Goal: Information Seeking & Learning: Learn about a topic

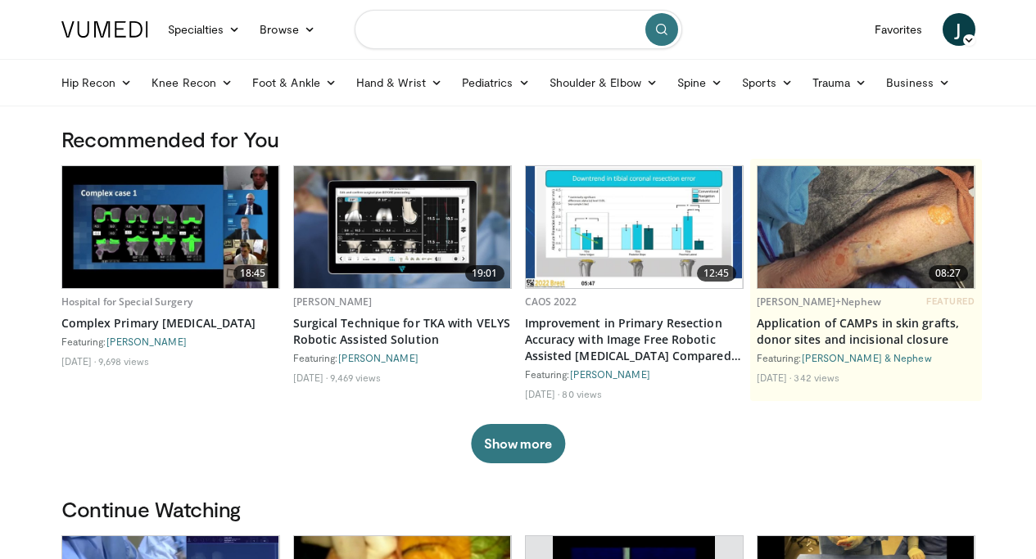
click at [598, 13] on input "Search topics, interventions" at bounding box center [519, 29] width 328 height 39
type input "**********"
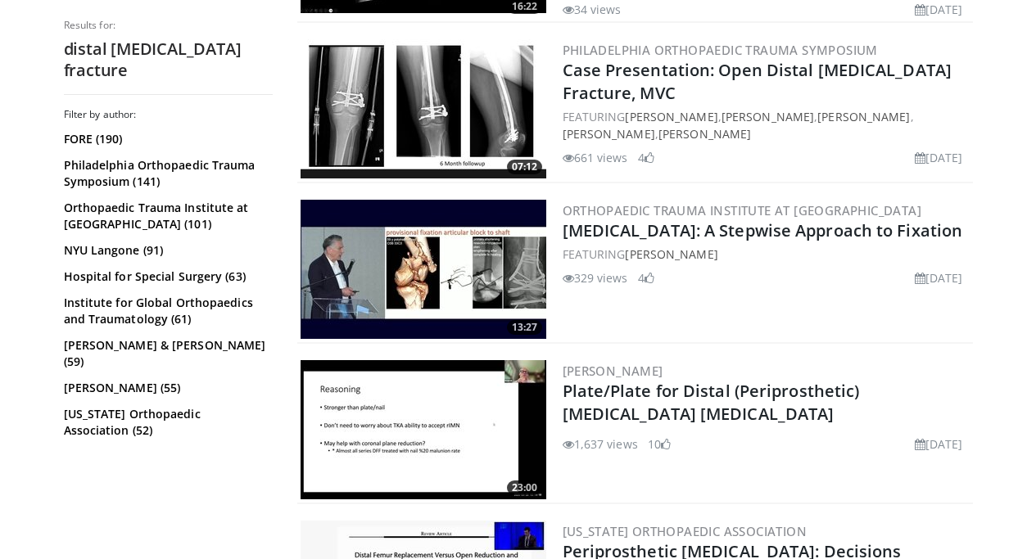
scroll to position [812, 0]
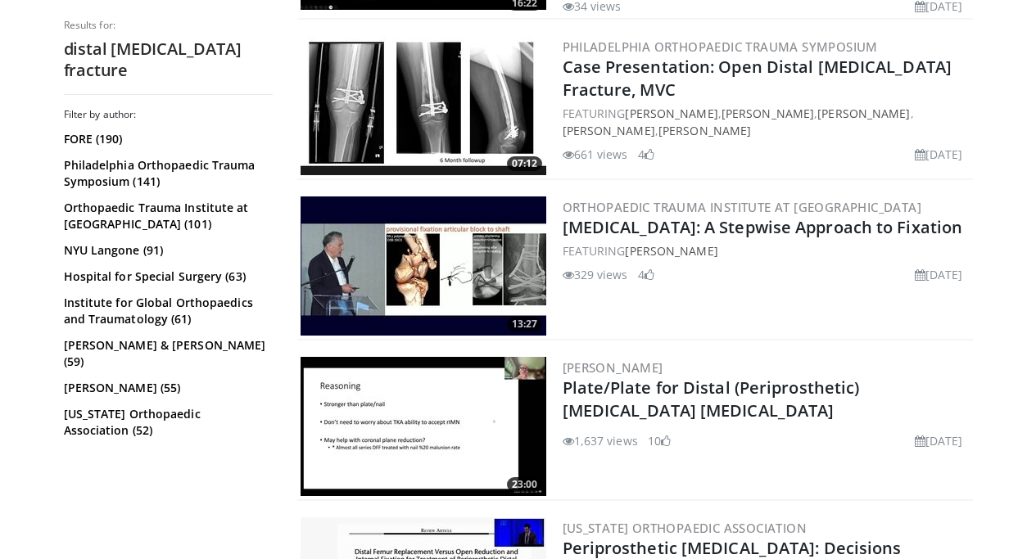
click at [412, 240] on img at bounding box center [424, 266] width 246 height 139
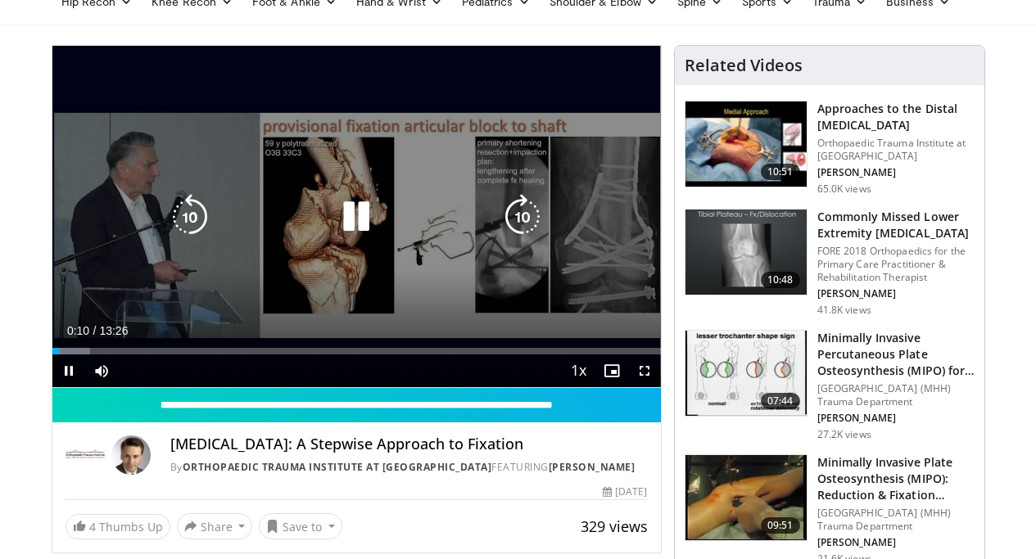
scroll to position [85, 0]
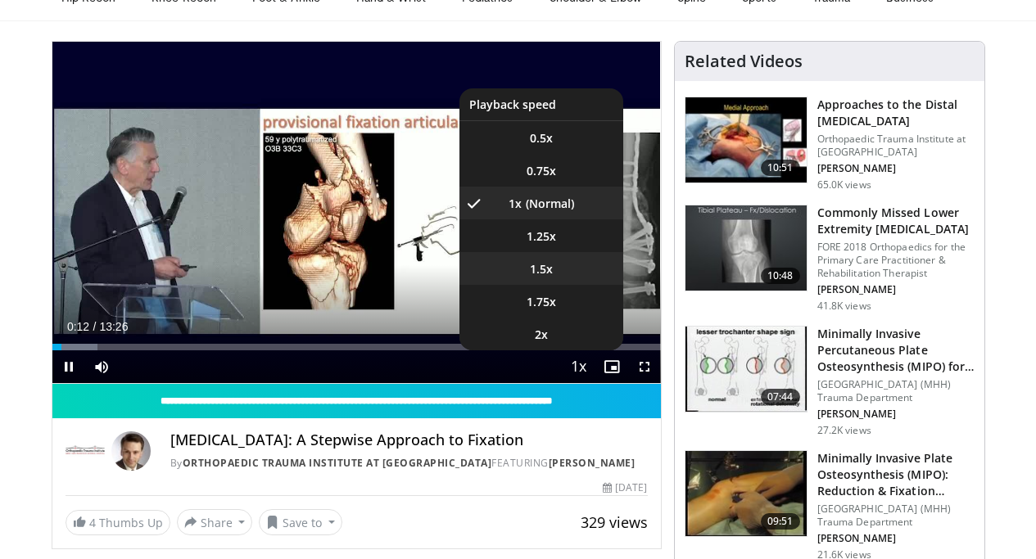
click at [566, 285] on li "1.5x" at bounding box center [541, 268] width 164 height 33
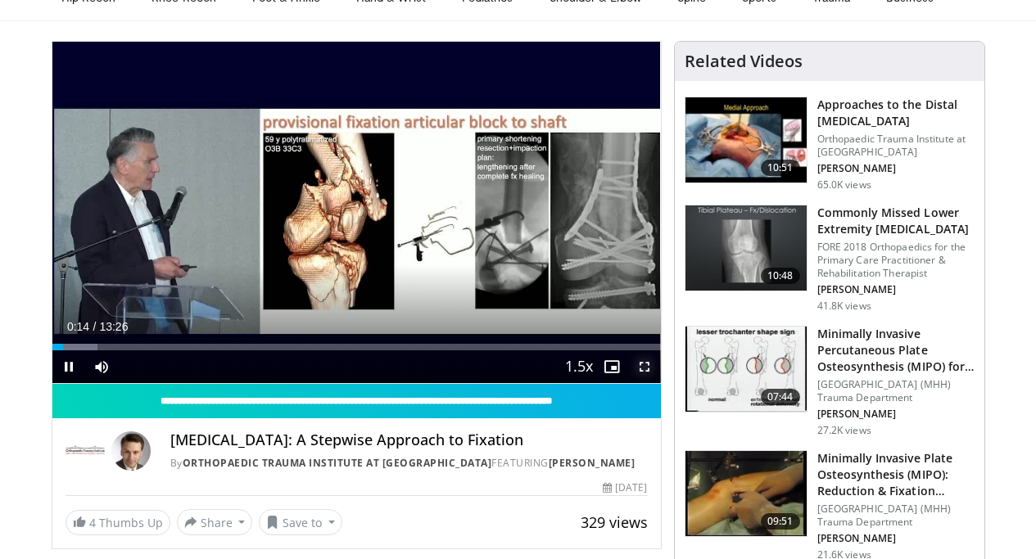
click at [661, 383] on span "Video Player" at bounding box center [644, 366] width 33 height 33
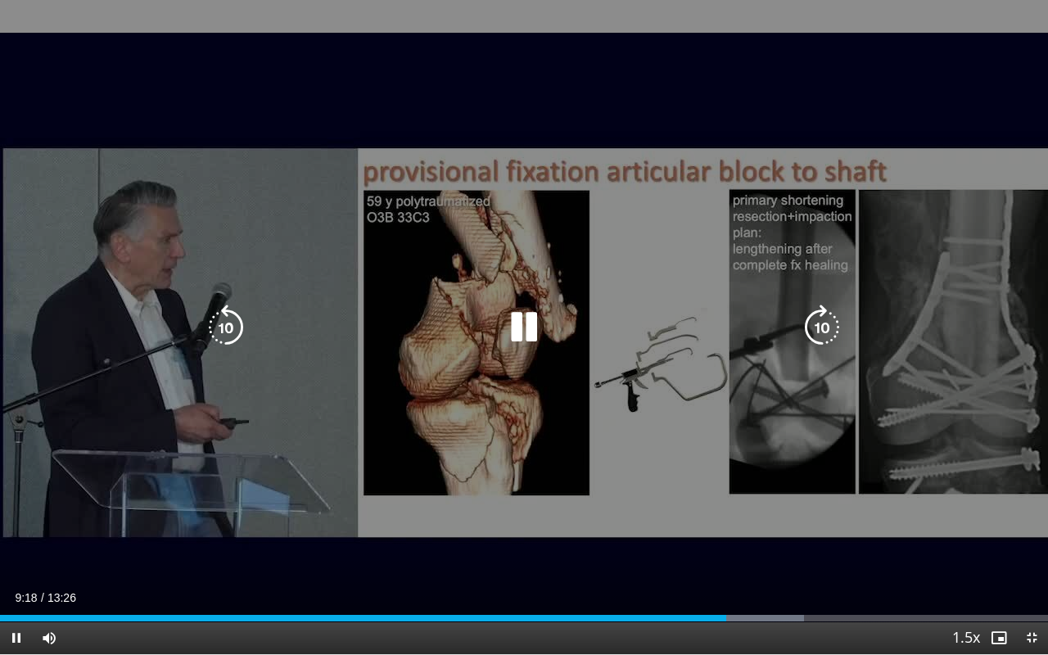
click at [602, 310] on div "40 seconds Tap to unmute" at bounding box center [524, 327] width 1048 height 654
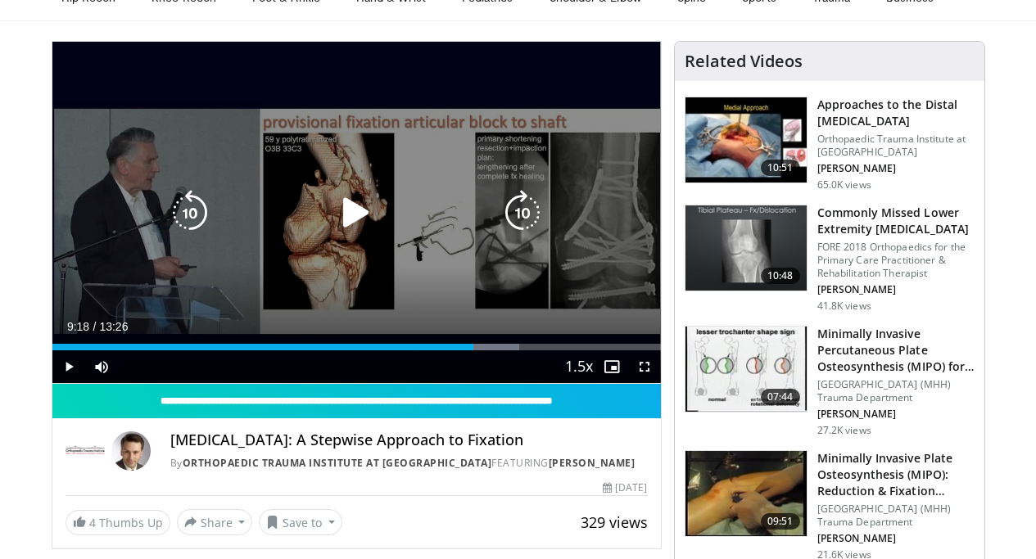
click at [513, 224] on icon "Video Player" at bounding box center [522, 213] width 46 height 46
click at [343, 236] on icon "Video Player" at bounding box center [356, 213] width 46 height 46
click at [180, 236] on icon "Video Player" at bounding box center [190, 213] width 46 height 46
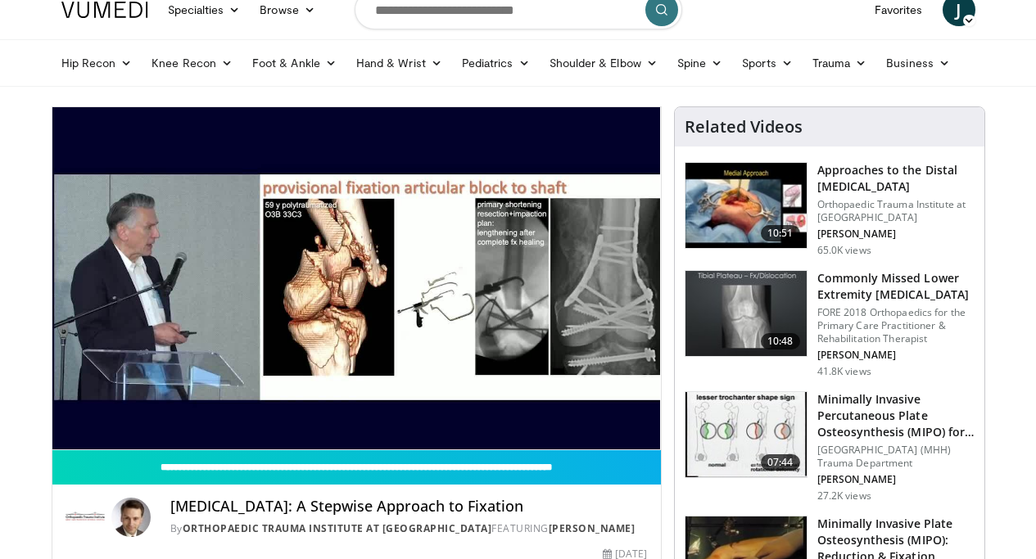
scroll to position [0, 0]
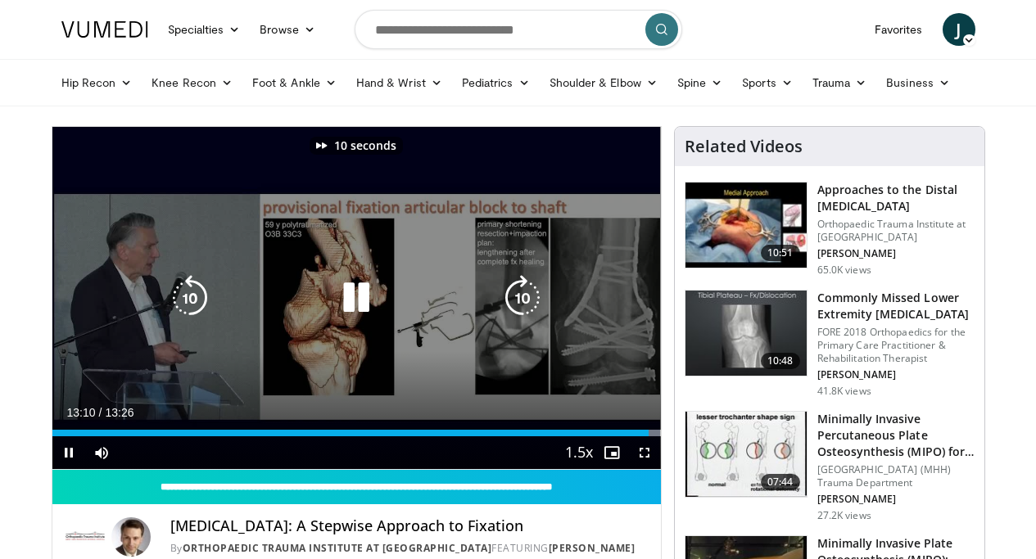
click at [513, 308] on icon "Video Player" at bounding box center [522, 298] width 46 height 46
click at [488, 236] on div "20 seconds Tap to unmute" at bounding box center [356, 298] width 608 height 342
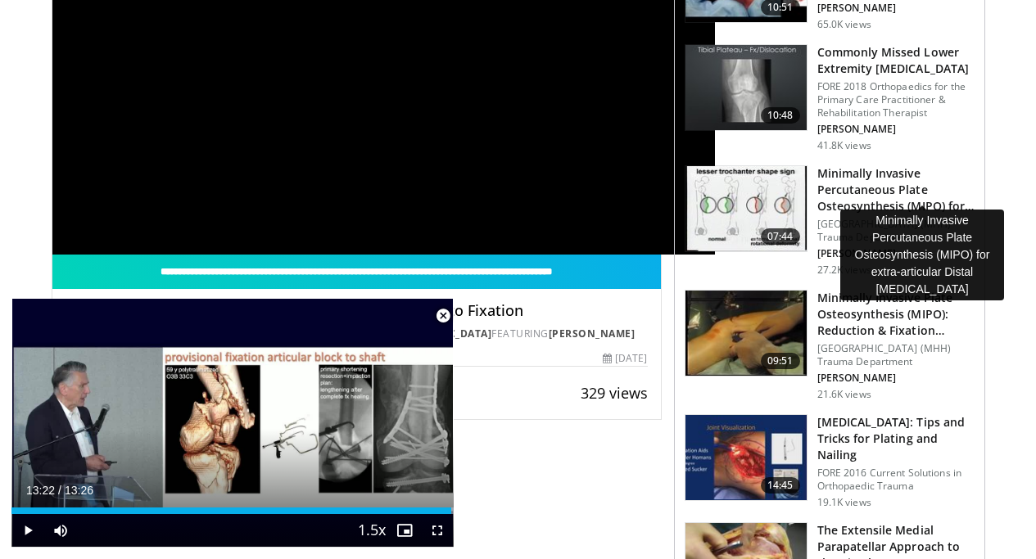
scroll to position [246, 0]
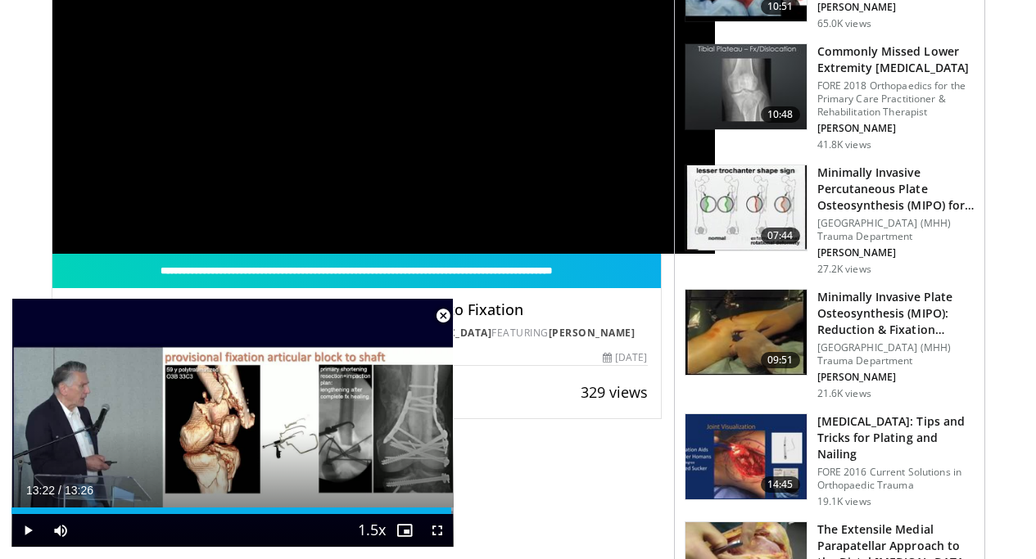
click at [445, 318] on span "Video Player" at bounding box center [443, 316] width 33 height 33
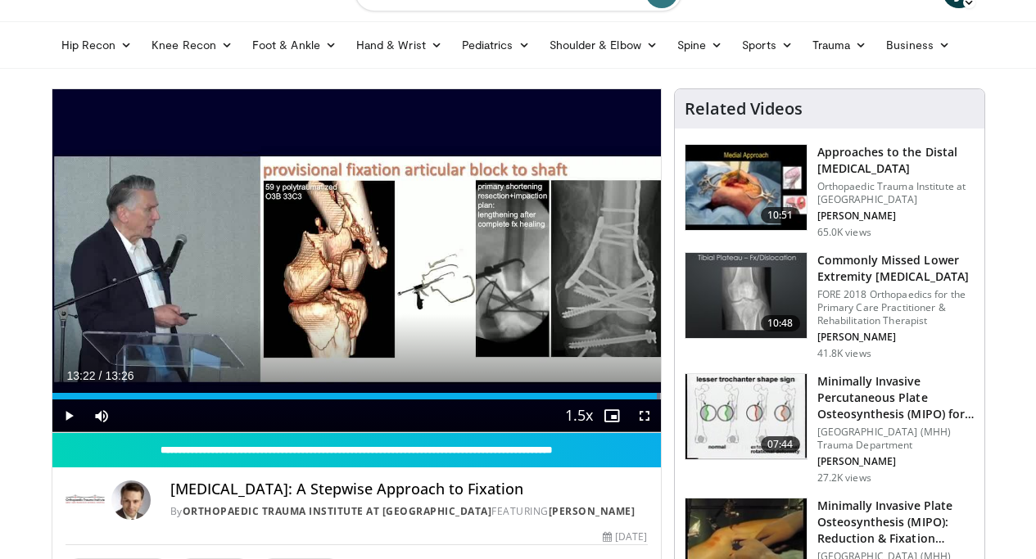
scroll to position [0, 0]
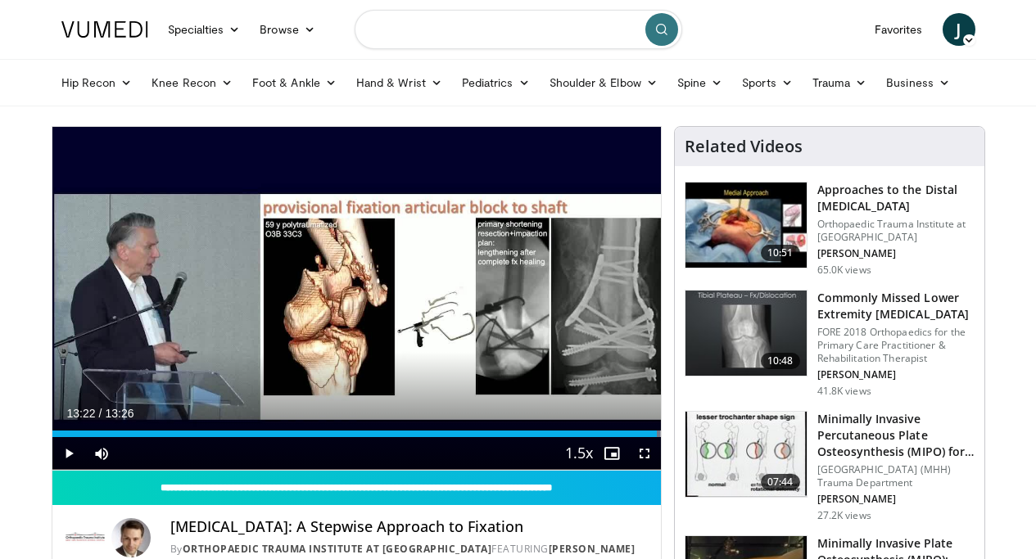
click at [405, 24] on input "Search topics, interventions" at bounding box center [519, 29] width 328 height 39
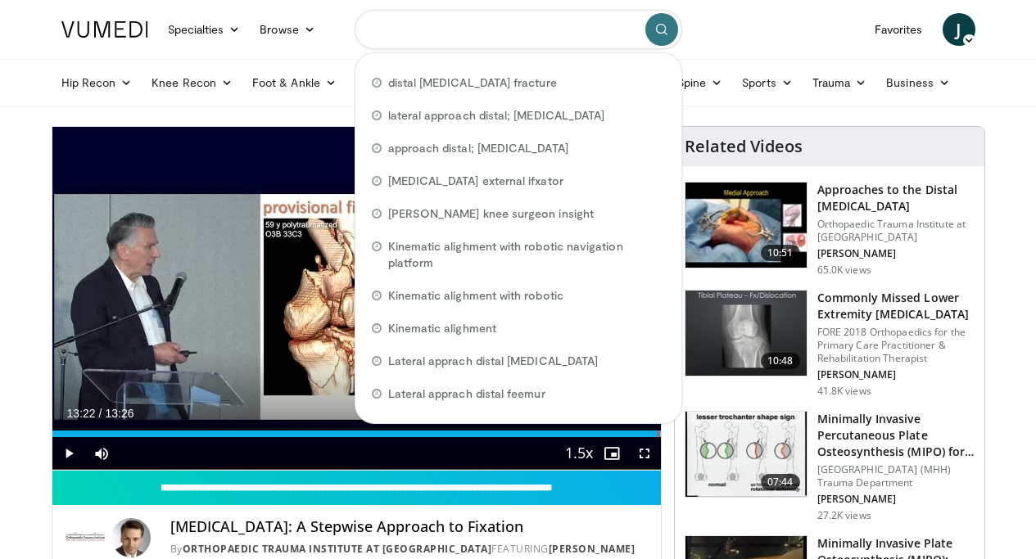
type input "*"
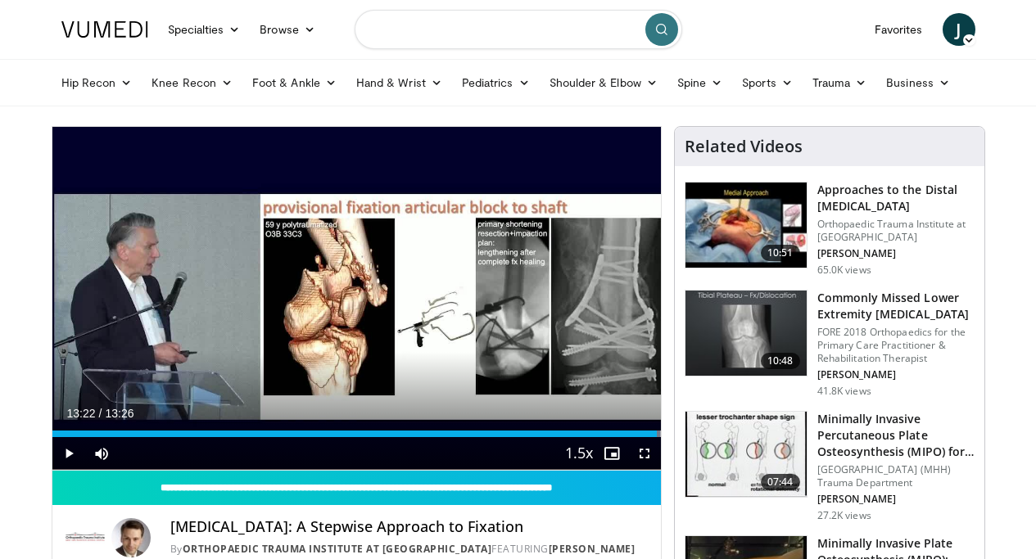
type input "*"
type input "**********"
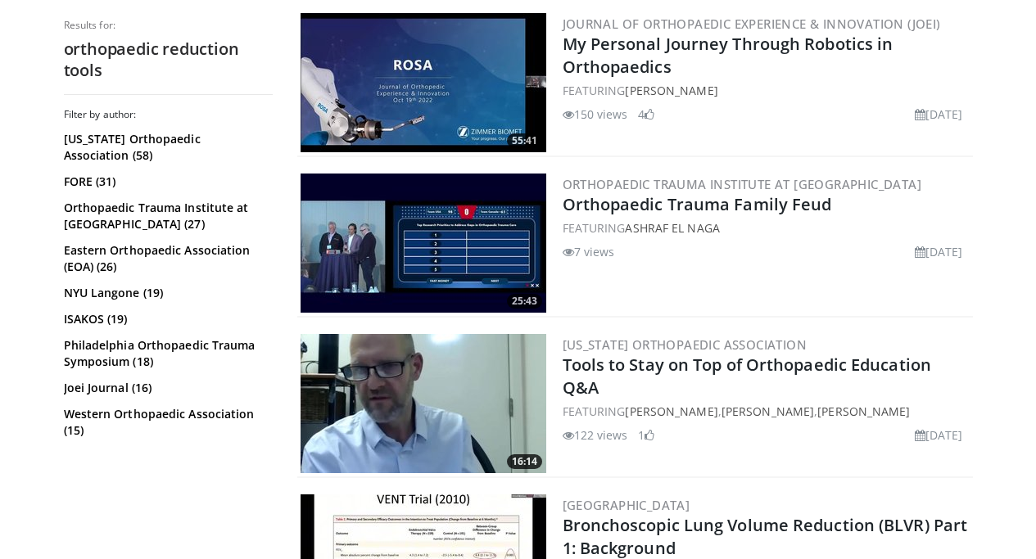
scroll to position [583, 0]
